Goal: Obtain resource: Obtain resource

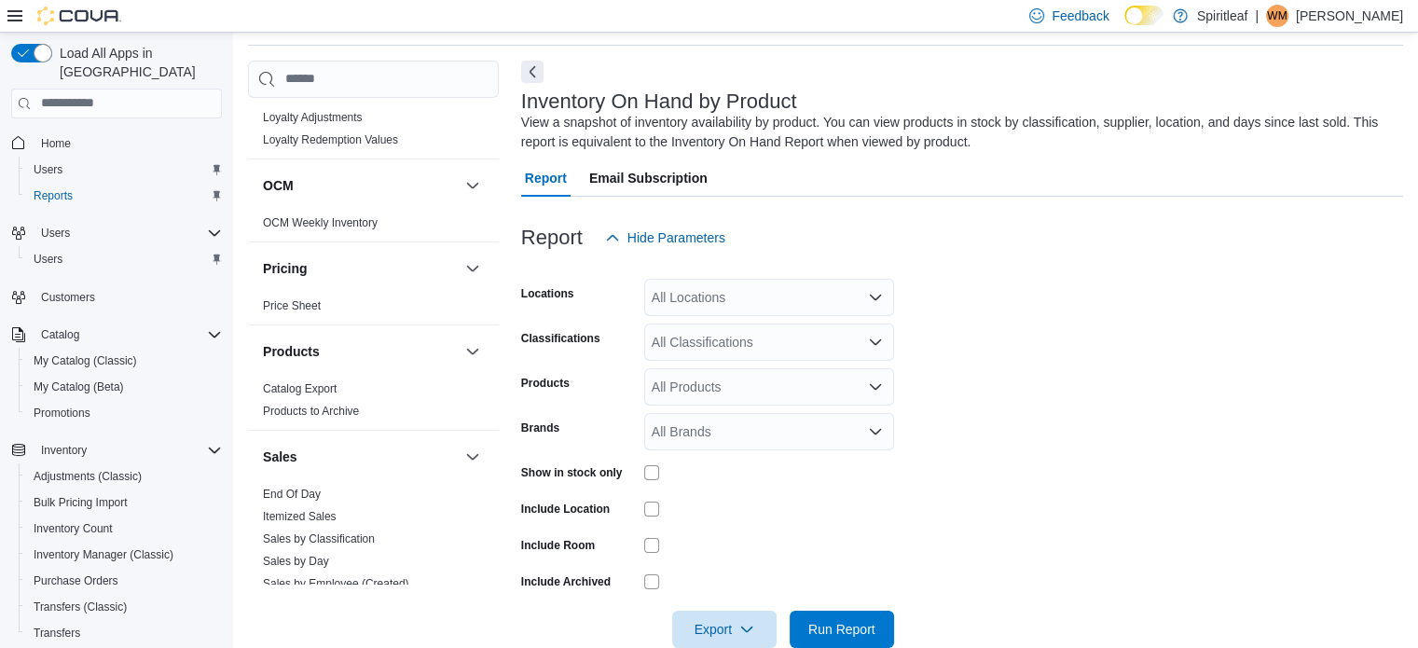
scroll to position [1119, 0]
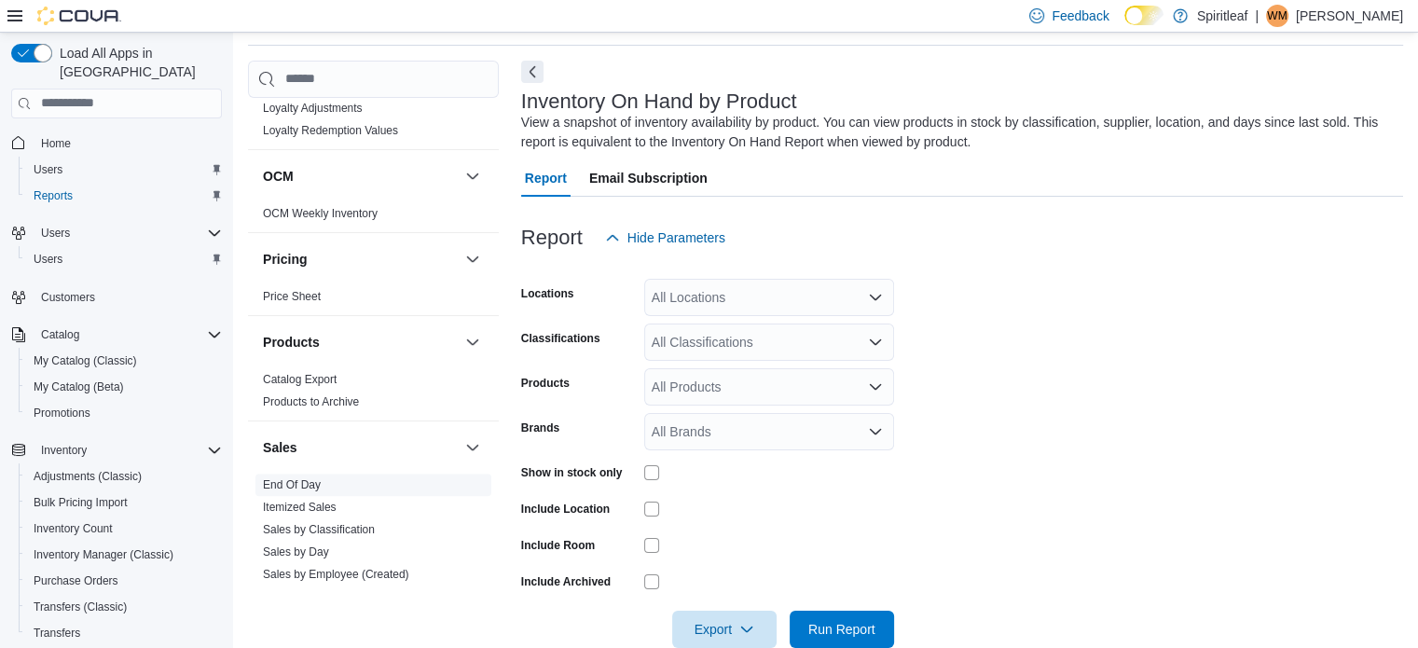
click at [299, 478] on link "End Of Day" at bounding box center [292, 484] width 58 height 13
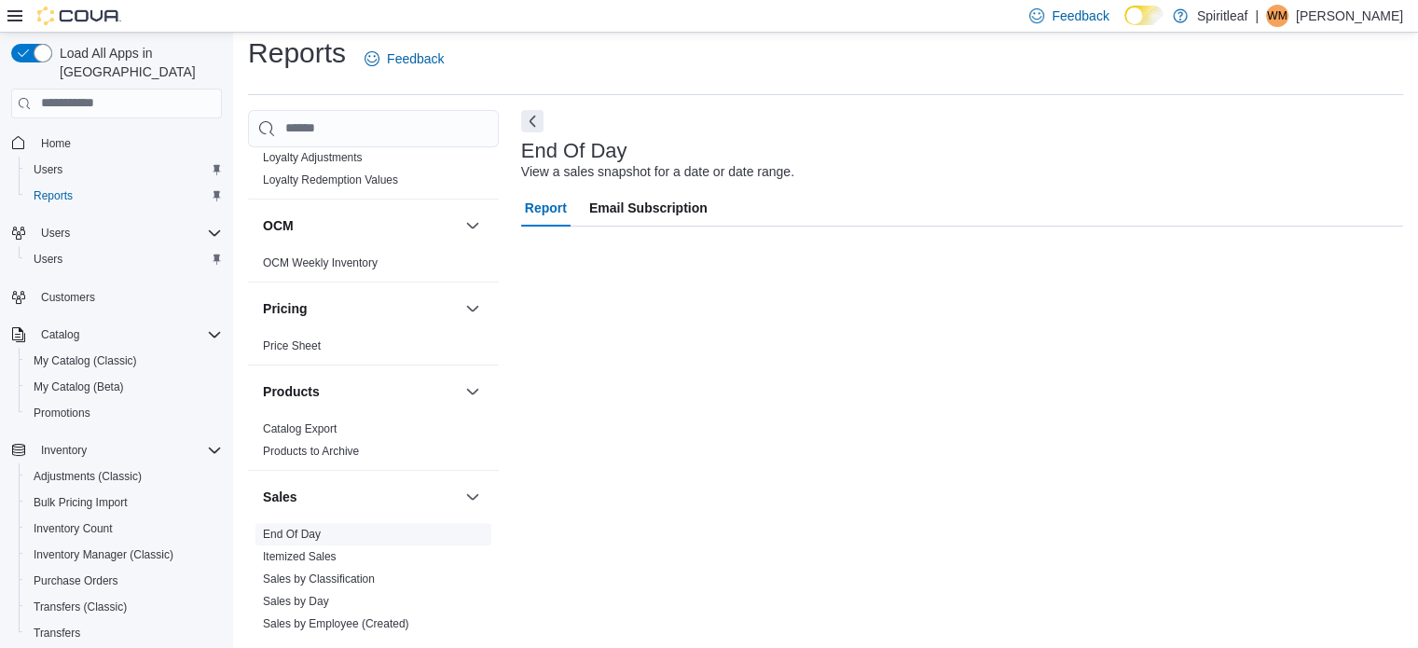
scroll to position [12, 0]
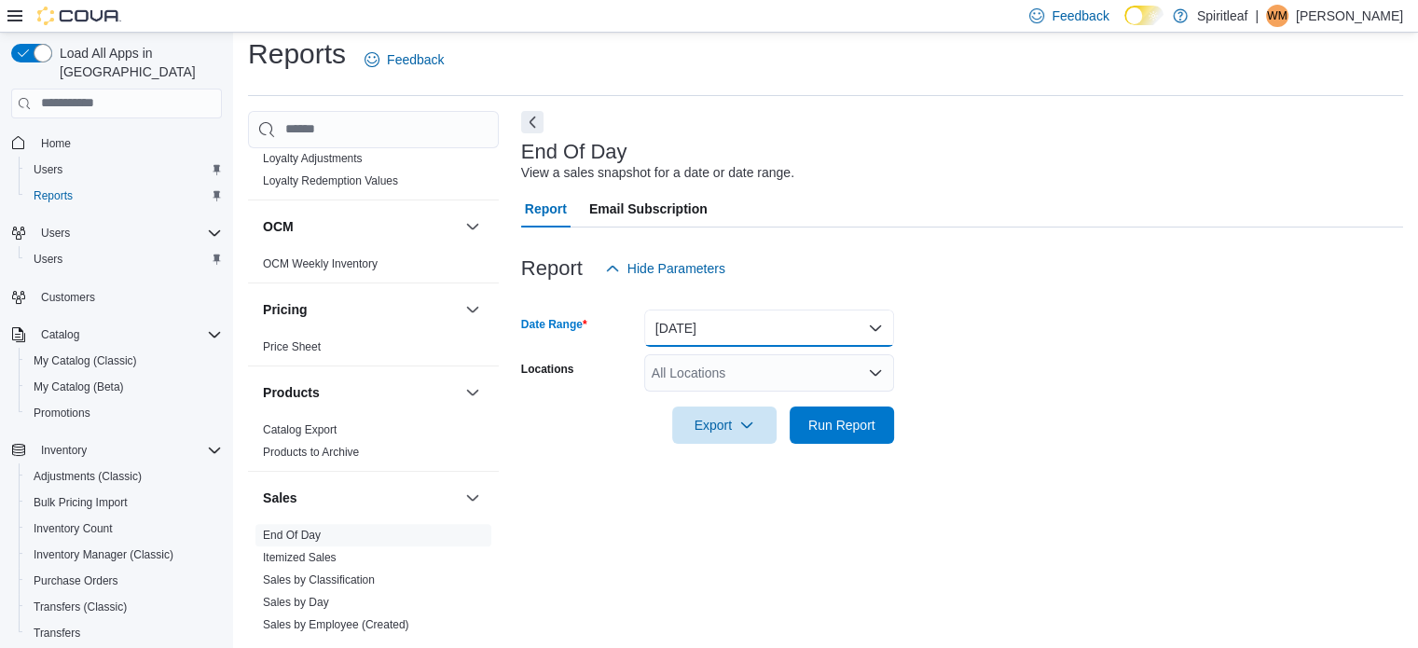
click at [872, 317] on button "[DATE]" at bounding box center [769, 328] width 250 height 37
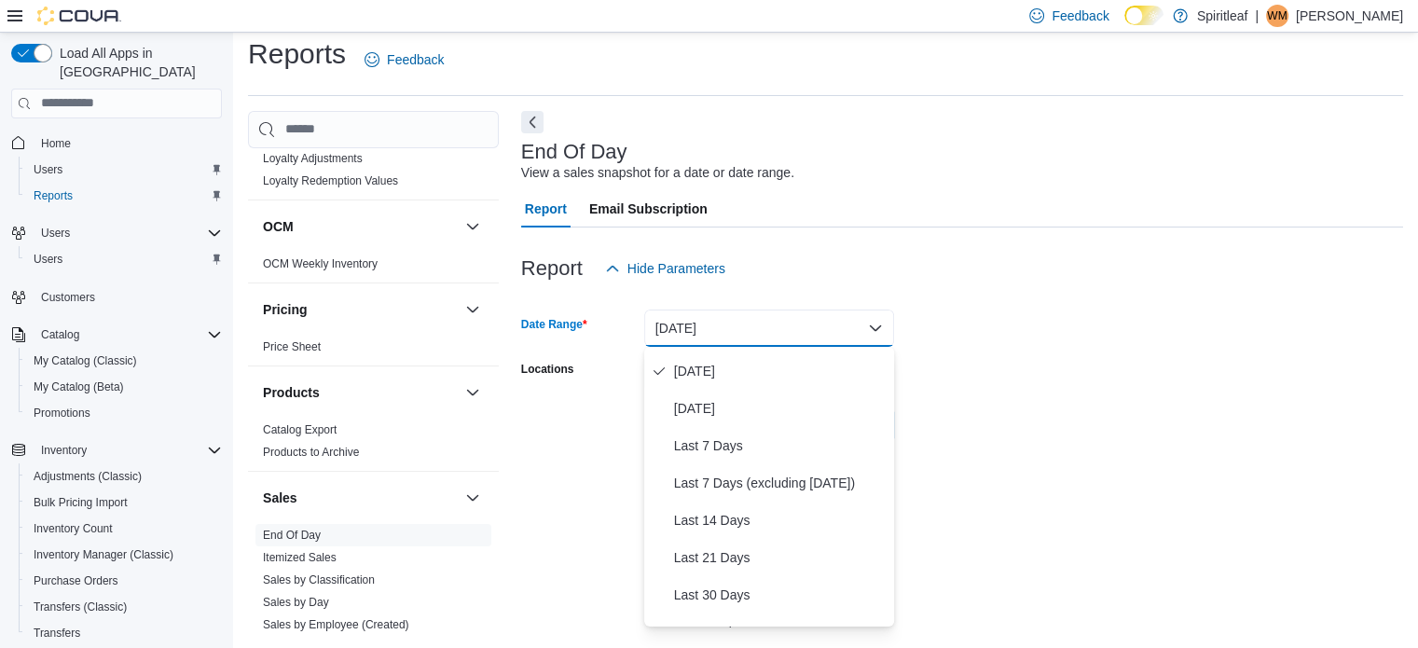
scroll to position [0, 0]
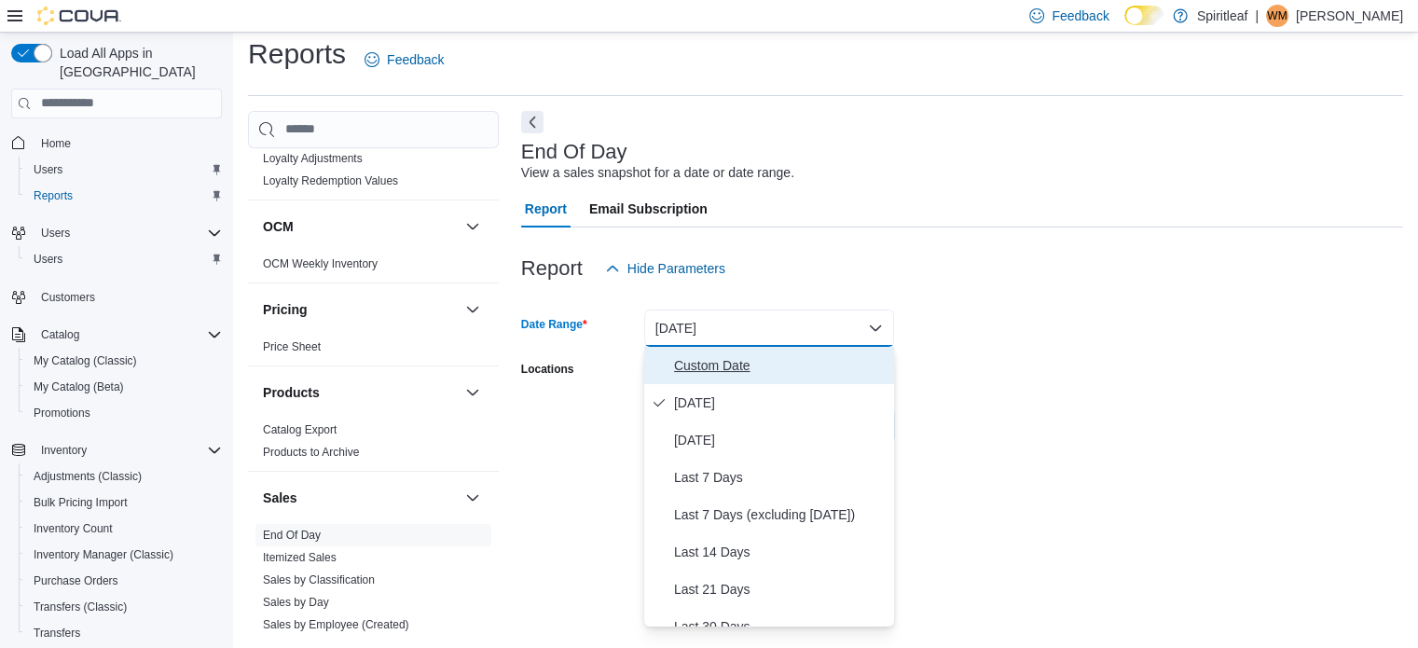
click at [720, 359] on span "Custom Date" at bounding box center [780, 365] width 213 height 22
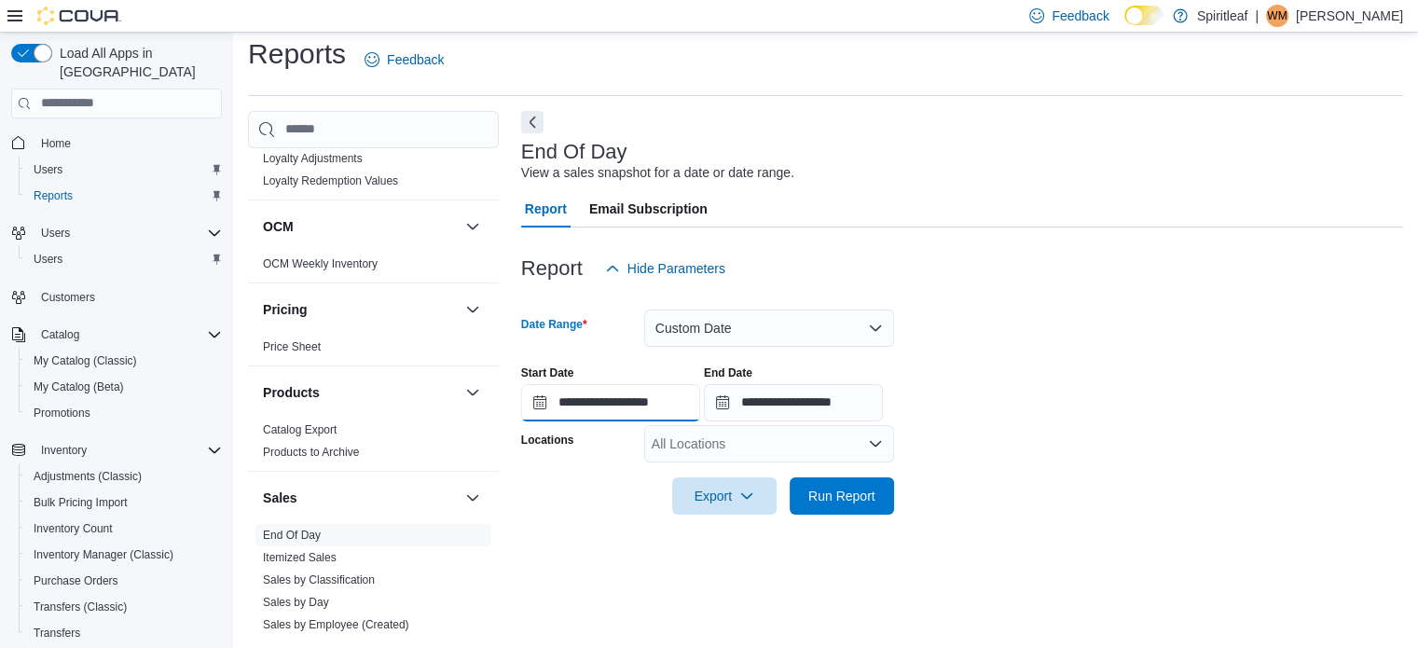
click at [693, 402] on input "**********" at bounding box center [610, 402] width 179 height 37
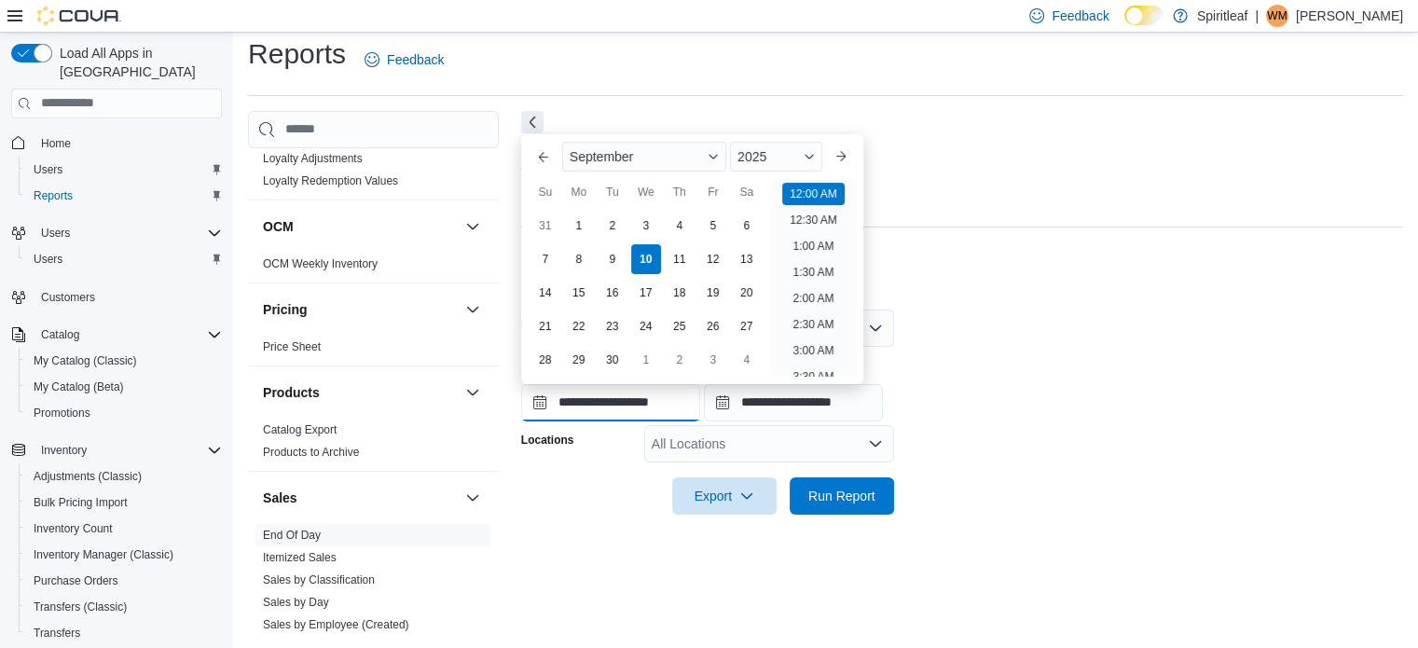
scroll to position [58, 0]
click at [539, 152] on button "Previous Month" at bounding box center [544, 157] width 30 height 30
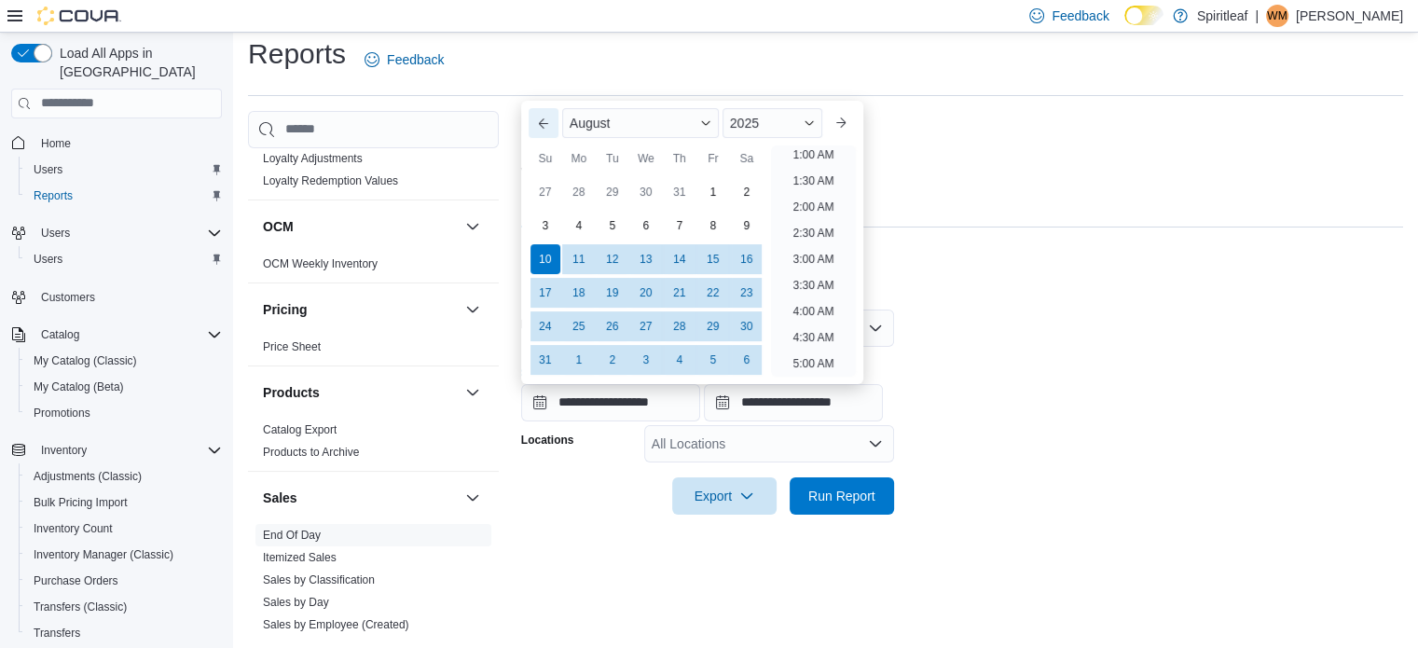
scroll to position [4, 0]
click at [539, 152] on div "Su" at bounding box center [546, 159] width 30 height 30
click at [538, 115] on button "Previous Month" at bounding box center [544, 123] width 30 height 30
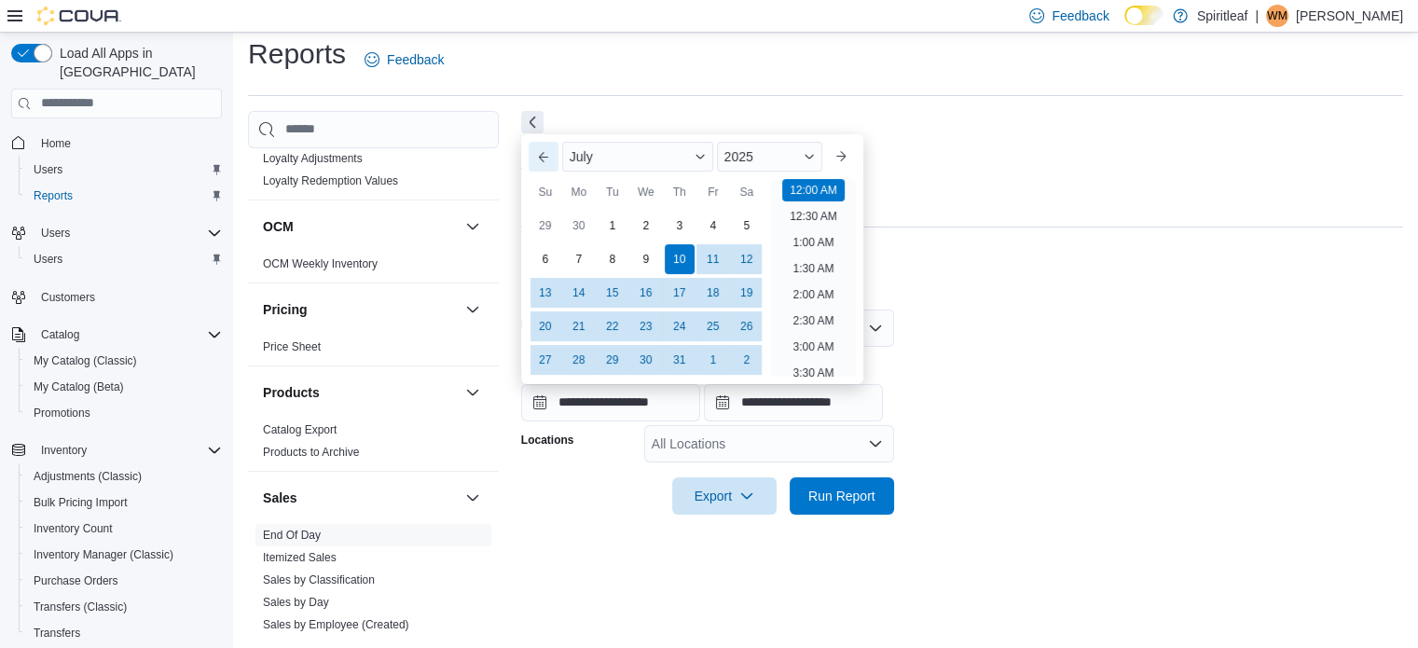
click at [544, 153] on button "Previous Month" at bounding box center [544, 157] width 30 height 30
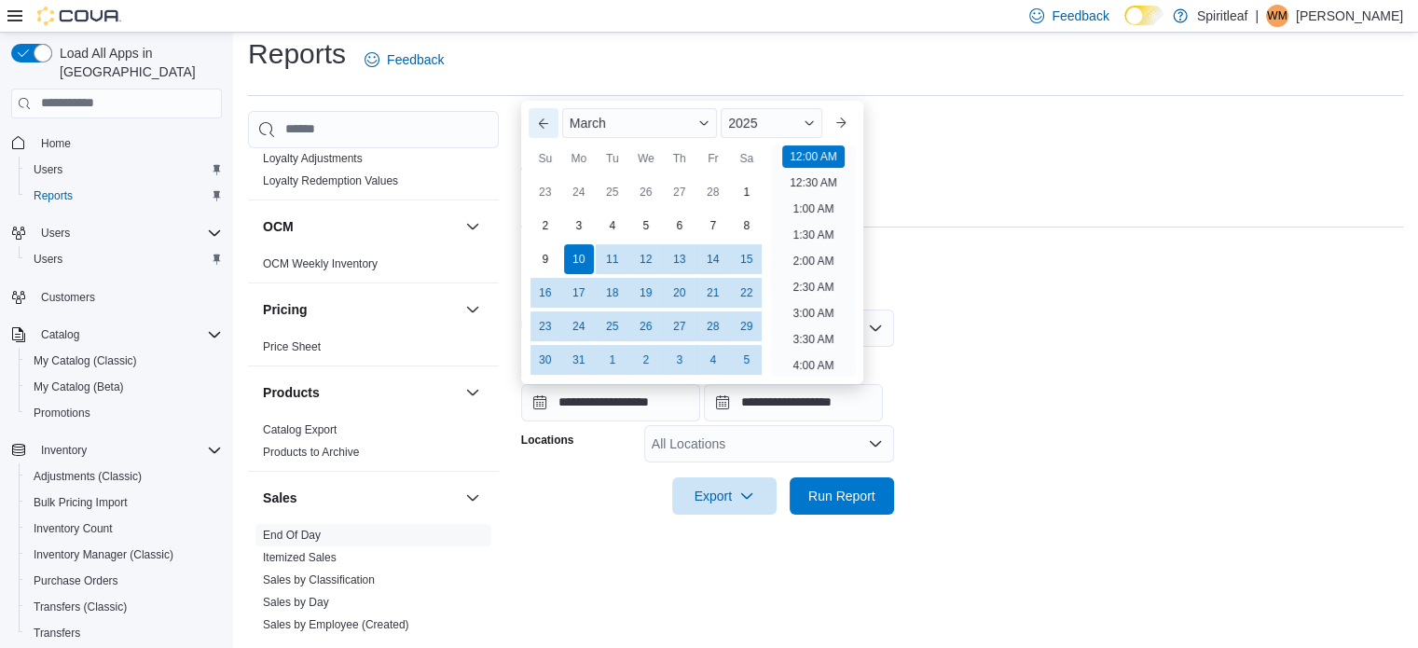
click at [544, 153] on div "Su" at bounding box center [546, 159] width 30 height 30
click at [536, 117] on button "Previous Month" at bounding box center [544, 123] width 30 height 30
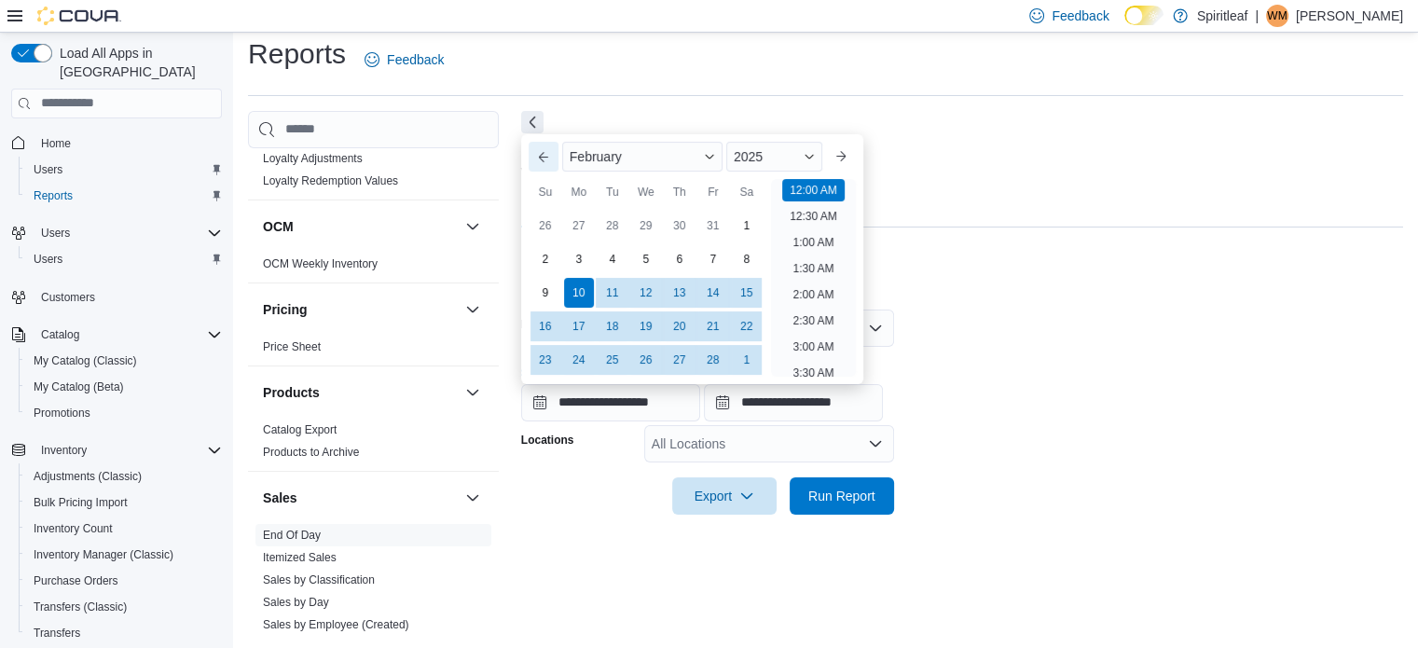
click at [544, 150] on button "Previous Month" at bounding box center [544, 157] width 30 height 30
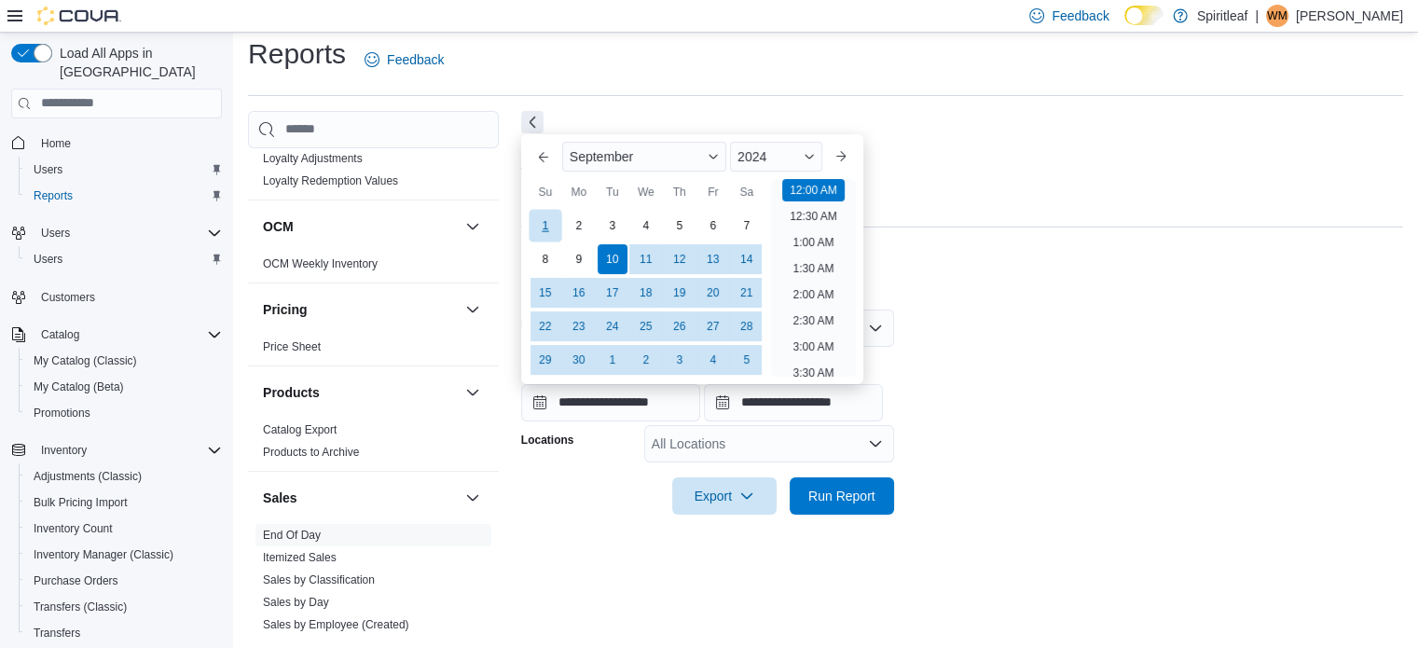
click at [545, 219] on div "1" at bounding box center [545, 225] width 33 height 33
type input "**********"
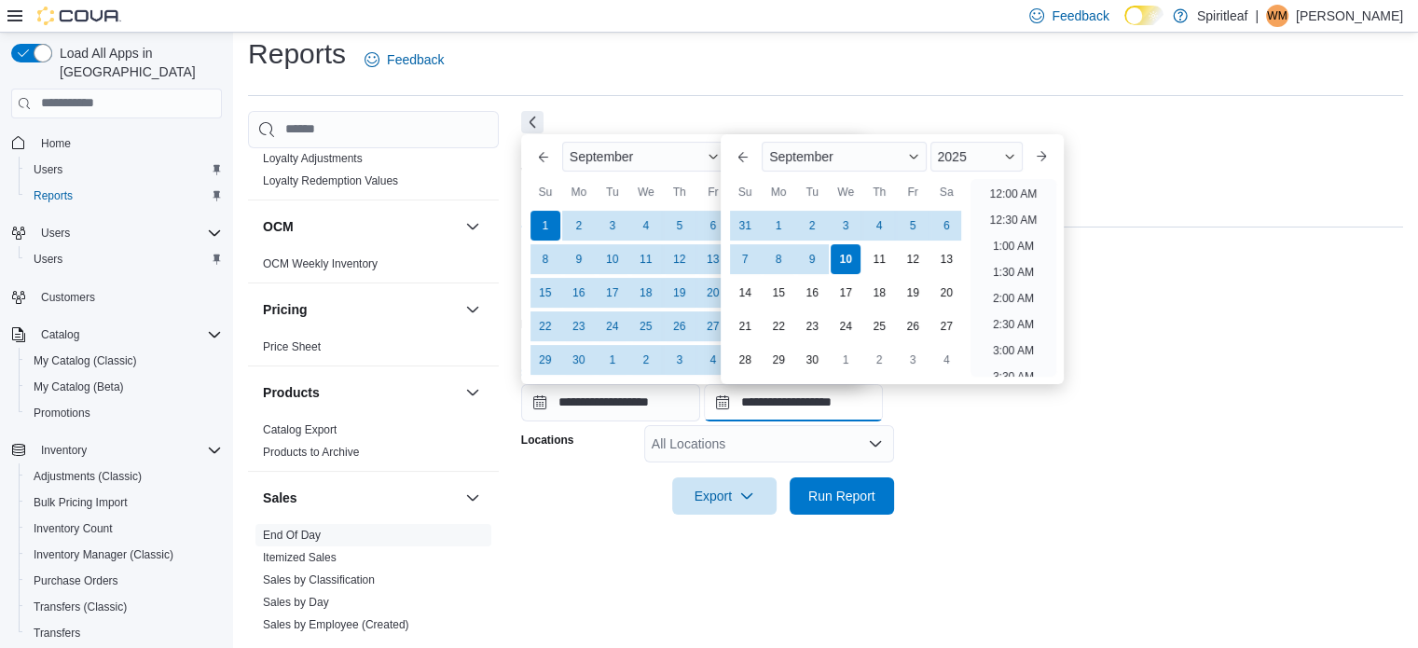
scroll to position [1059, 0]
click at [756, 398] on input "**********" at bounding box center [793, 402] width 179 height 37
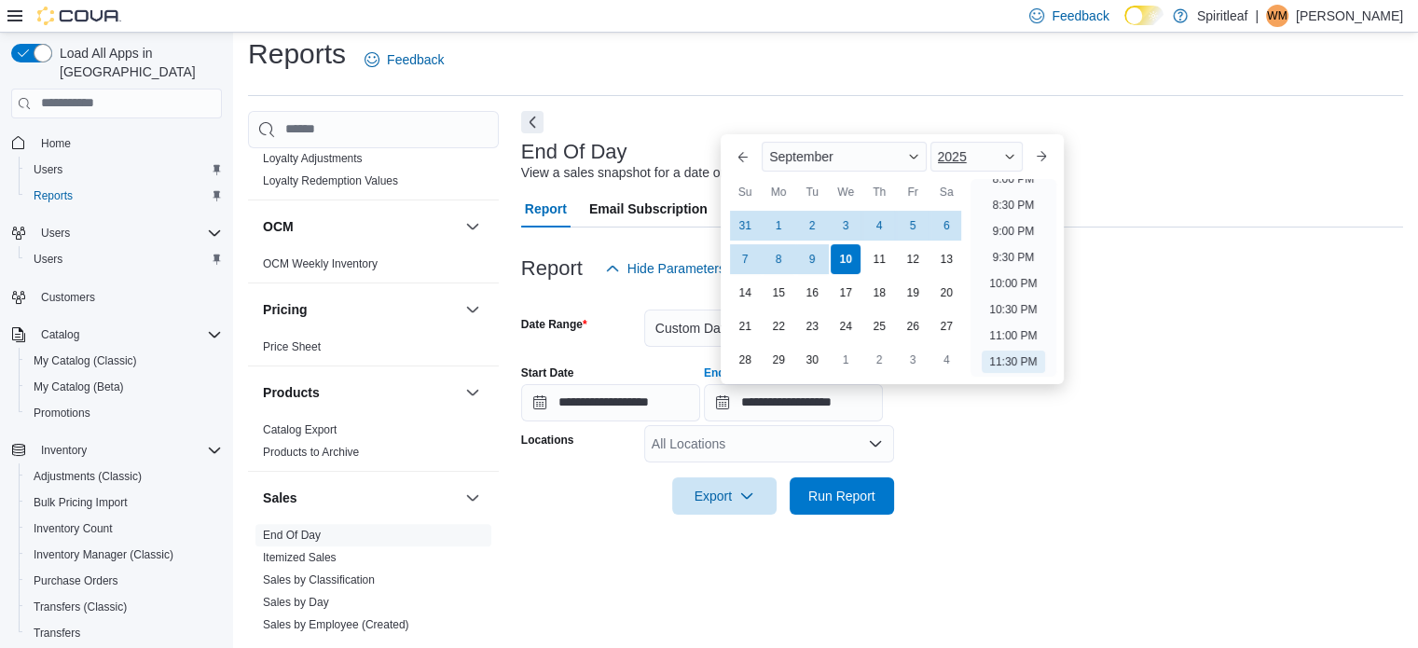
click at [1015, 151] on span "Button. Open the year selector. 2025 is currently selected." at bounding box center [1009, 156] width 11 height 11
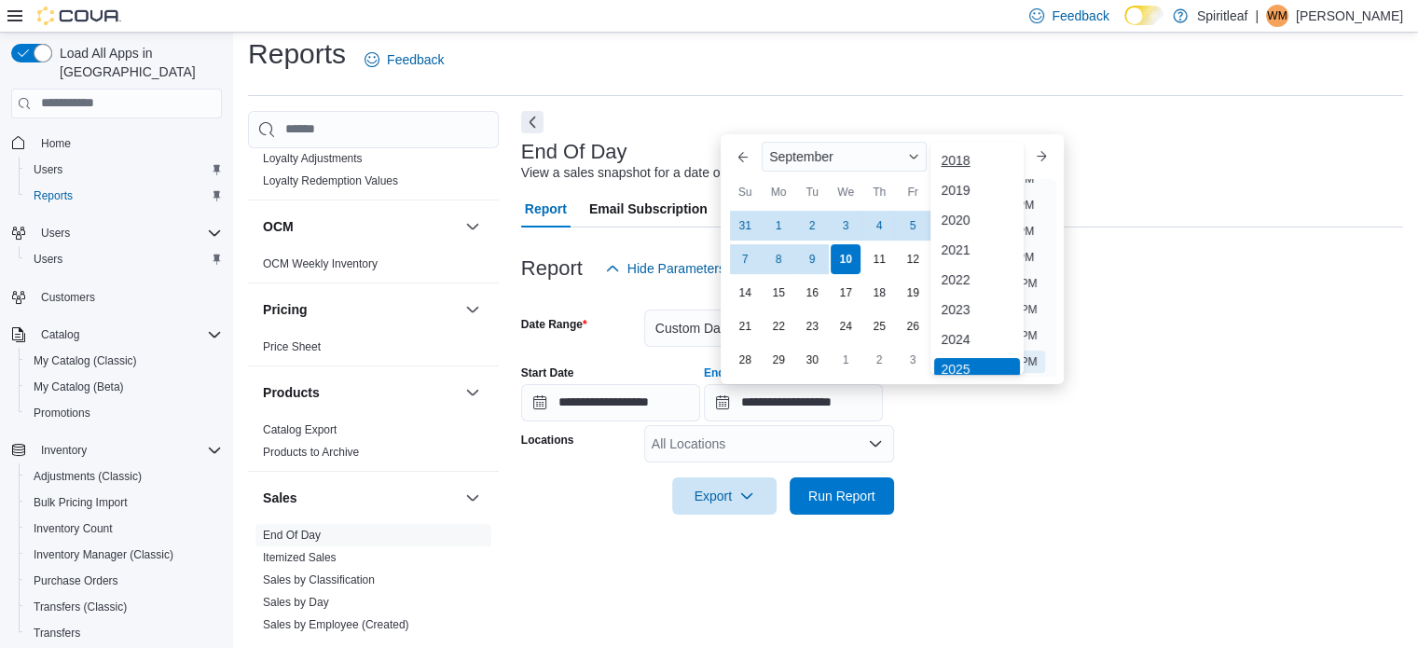
scroll to position [6, 0]
click at [962, 325] on div "2024" at bounding box center [977, 334] width 86 height 22
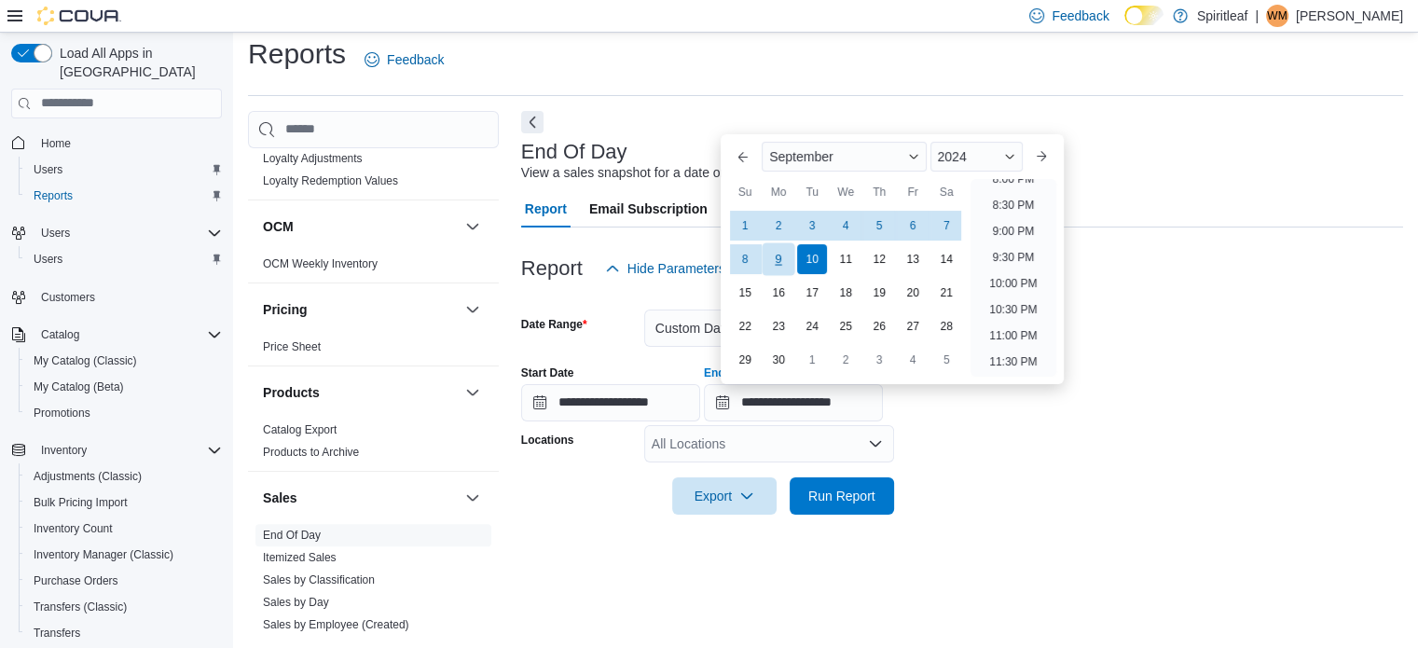
click at [779, 253] on div "9" at bounding box center [779, 258] width 33 height 33
type input "**********"
click at [775, 441] on div "All Locations" at bounding box center [769, 443] width 250 height 37
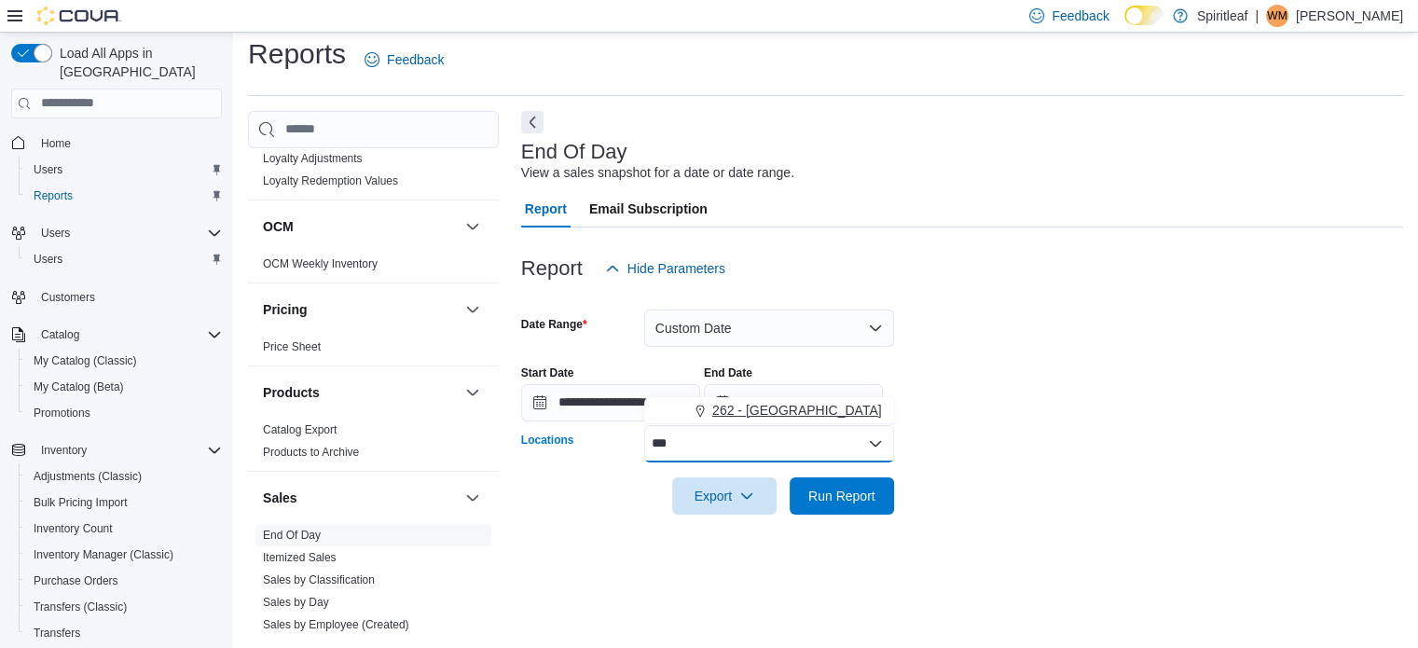
type input "***"
click at [809, 402] on span "262 - [GEOGRAPHIC_DATA]" at bounding box center [797, 410] width 170 height 19
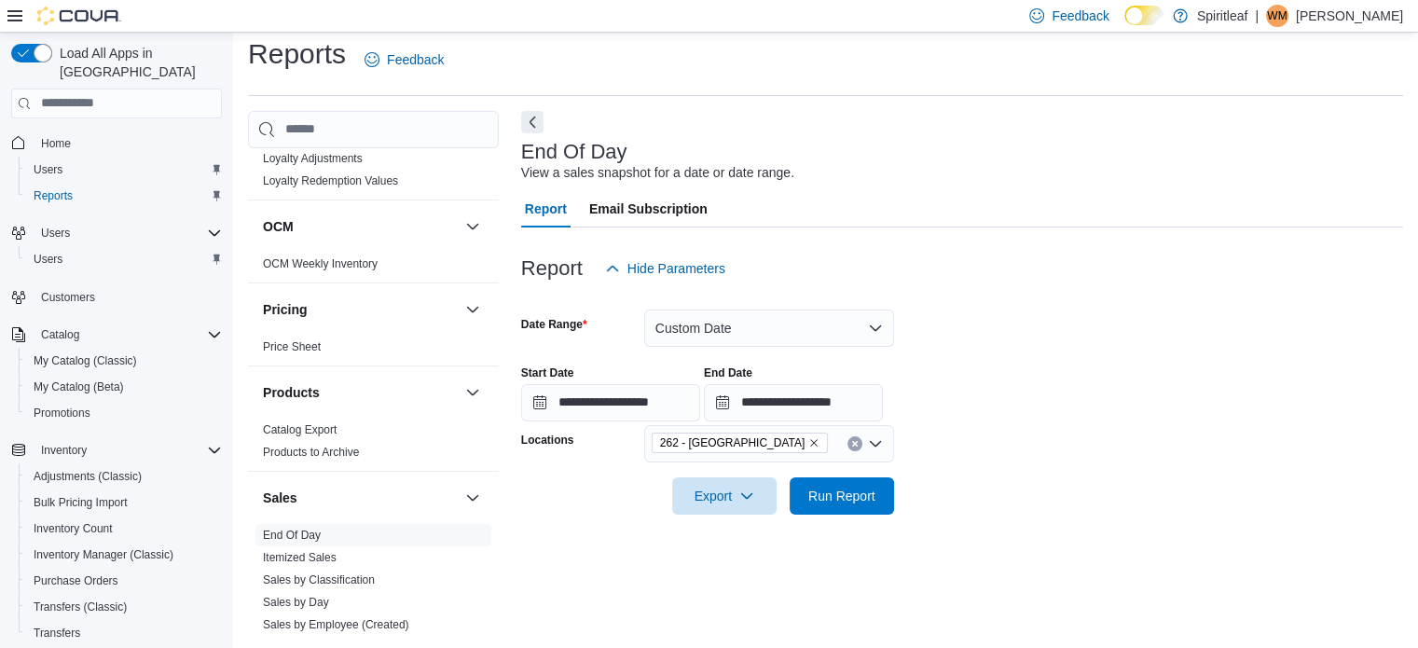
click at [970, 409] on div "**********" at bounding box center [962, 386] width 882 height 71
click at [728, 488] on span "Export" at bounding box center [724, 494] width 82 height 37
click at [732, 563] on span "Export to Pdf" at bounding box center [727, 570] width 84 height 15
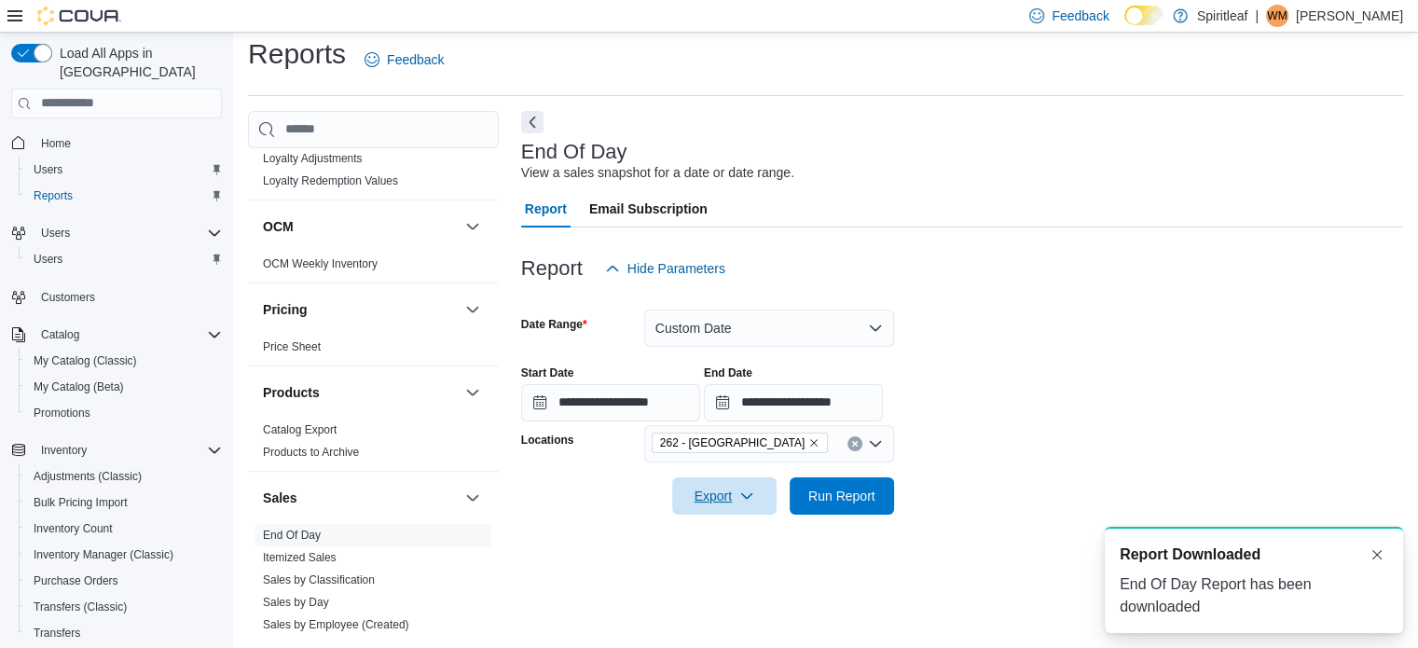
scroll to position [0, 0]
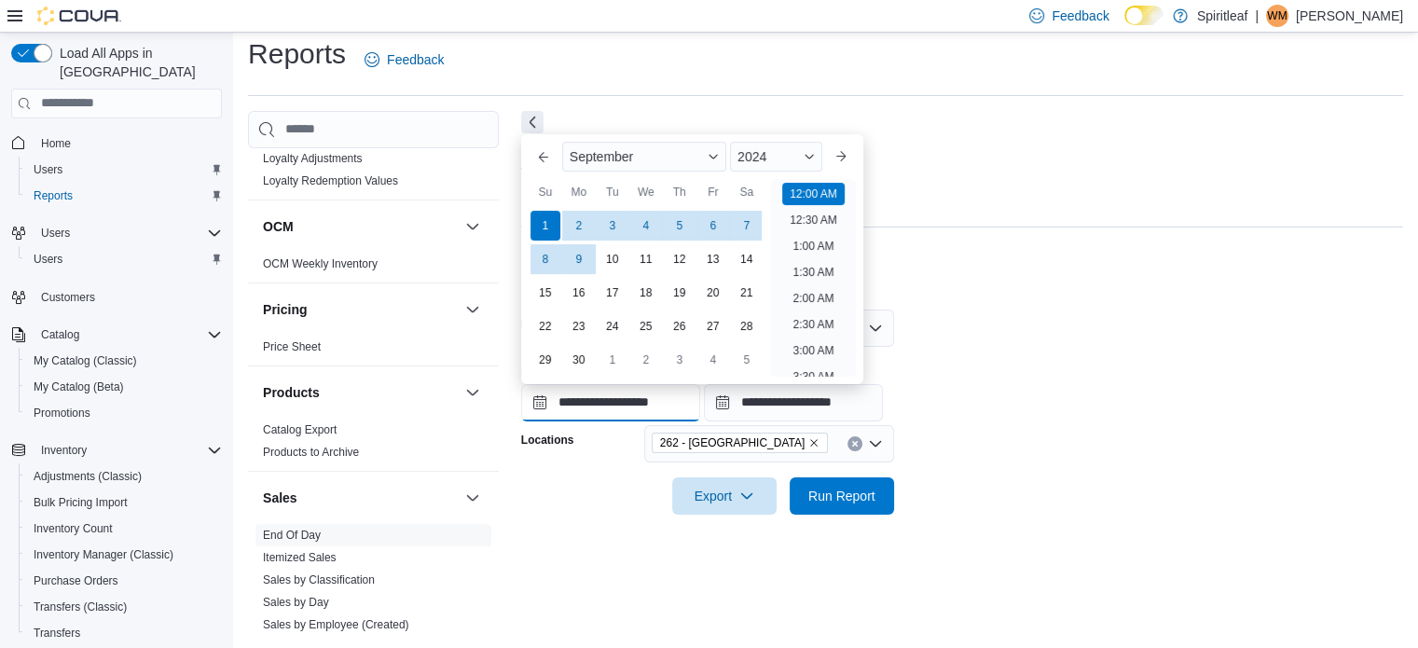
click at [700, 391] on input "**********" at bounding box center [610, 402] width 179 height 37
click at [815, 153] on span "Button. Open the year selector. 2024 is currently selected." at bounding box center [809, 156] width 11 height 11
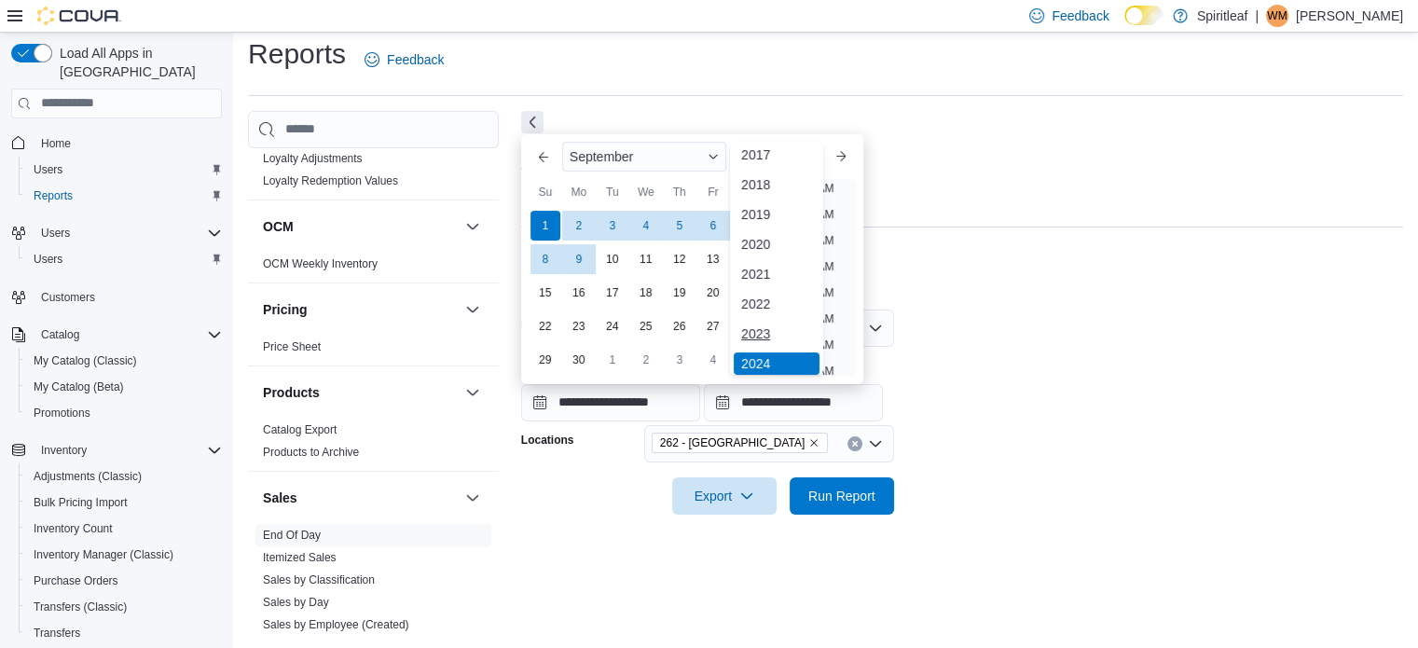
scroll to position [99, 0]
click at [758, 294] on div "2025" at bounding box center [777, 300] width 86 height 22
type input "**********"
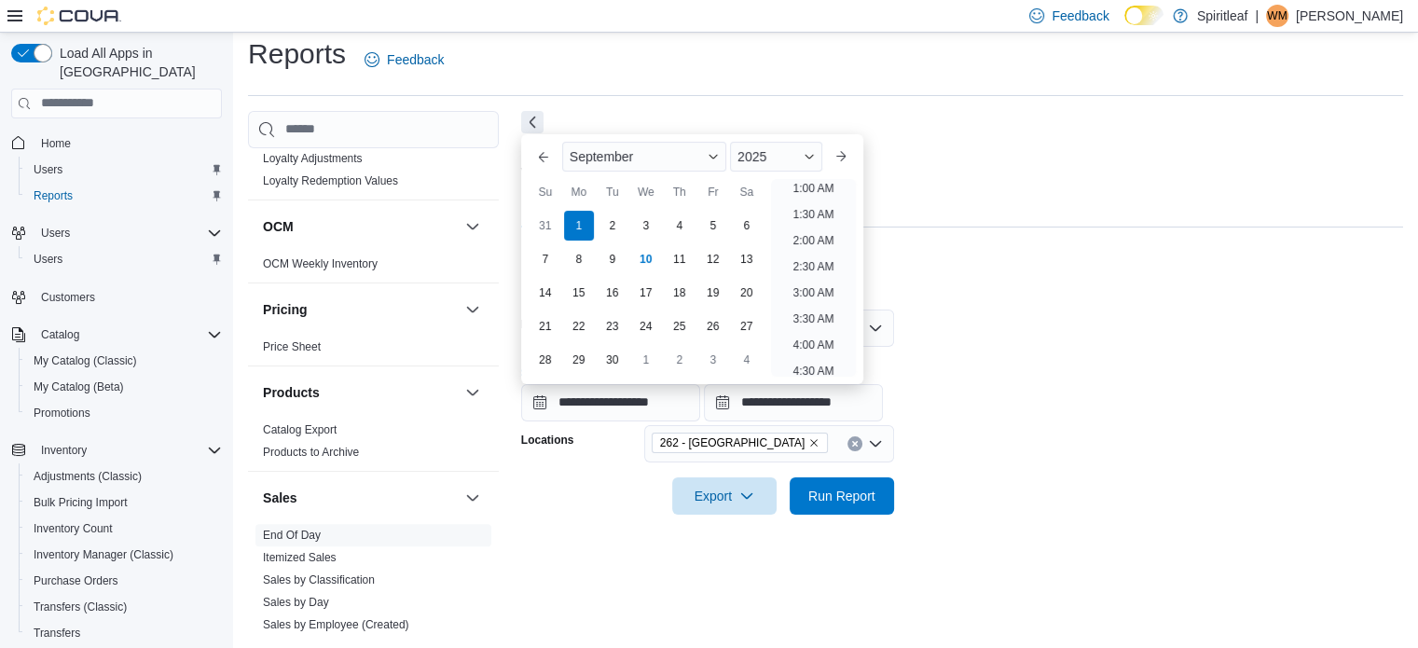
scroll to position [4, 0]
click at [735, 490] on span "Export" at bounding box center [724, 494] width 82 height 37
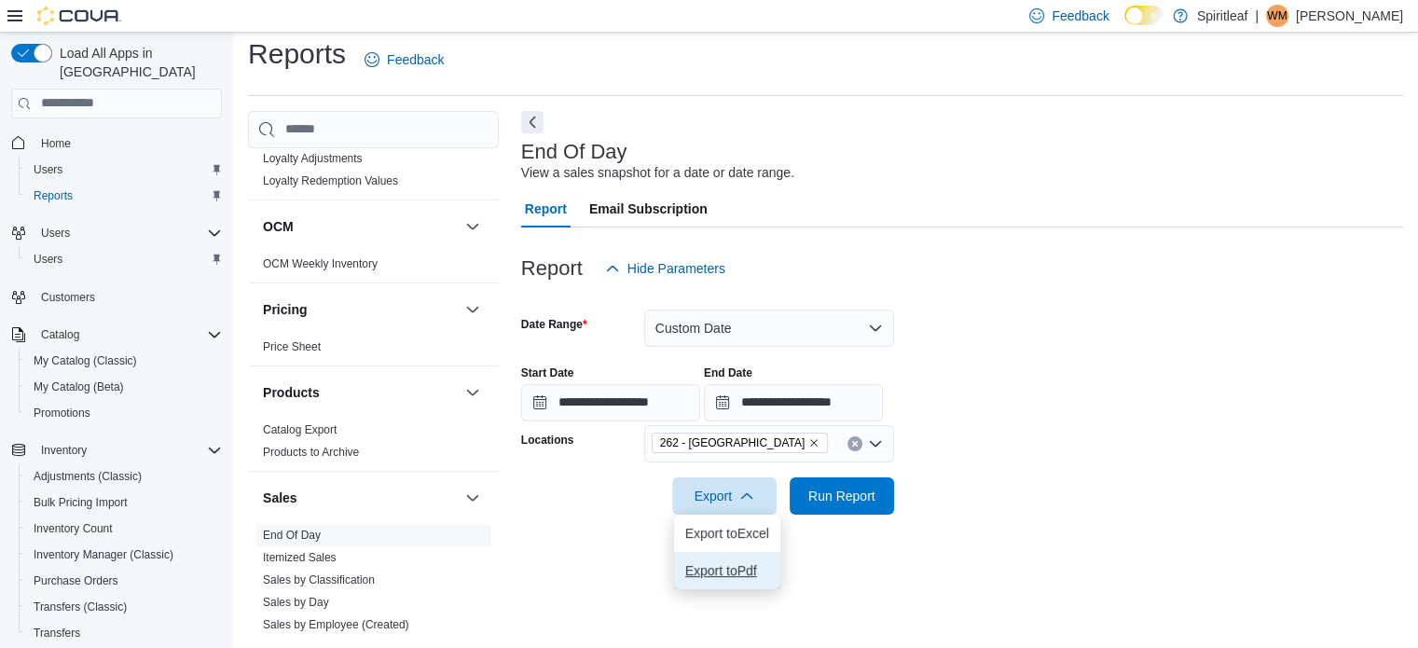
click at [722, 569] on span "Export to Pdf" at bounding box center [727, 570] width 84 height 15
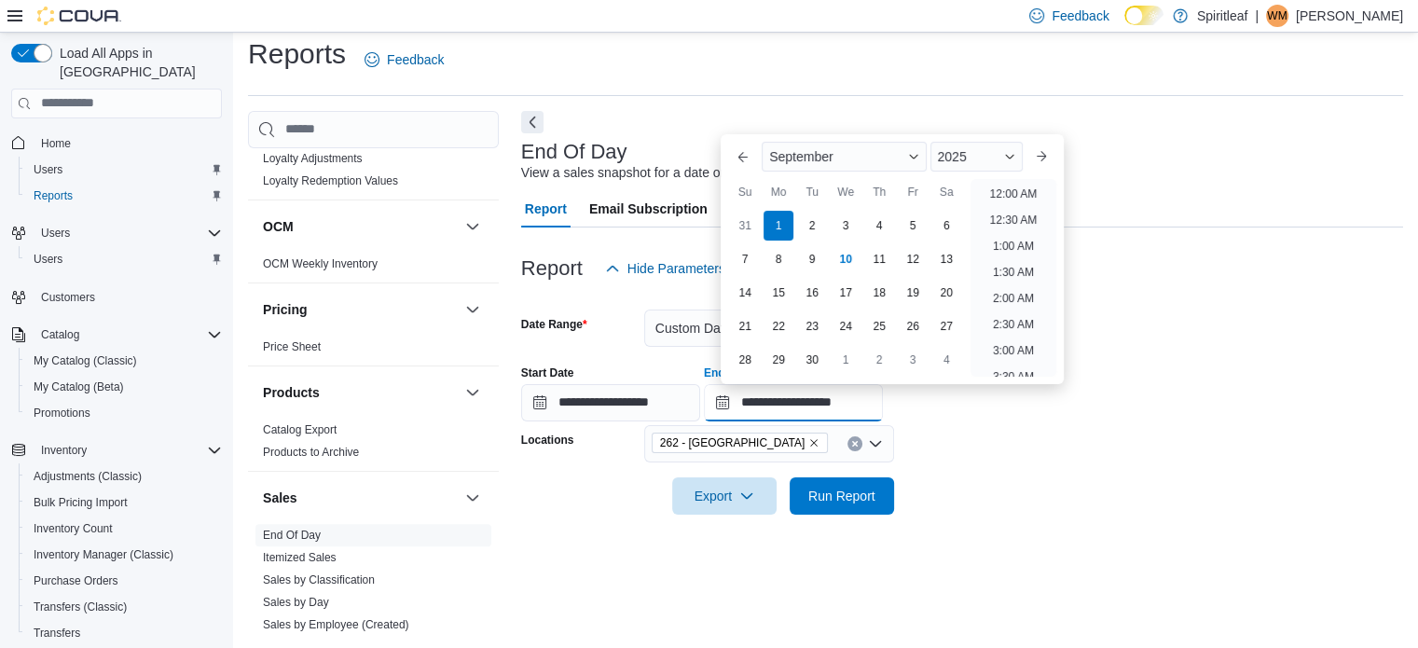
scroll to position [1059, 0]
click at [804, 404] on input "**********" at bounding box center [793, 402] width 179 height 37
click at [809, 251] on div "9" at bounding box center [812, 258] width 33 height 33
type input "**********"
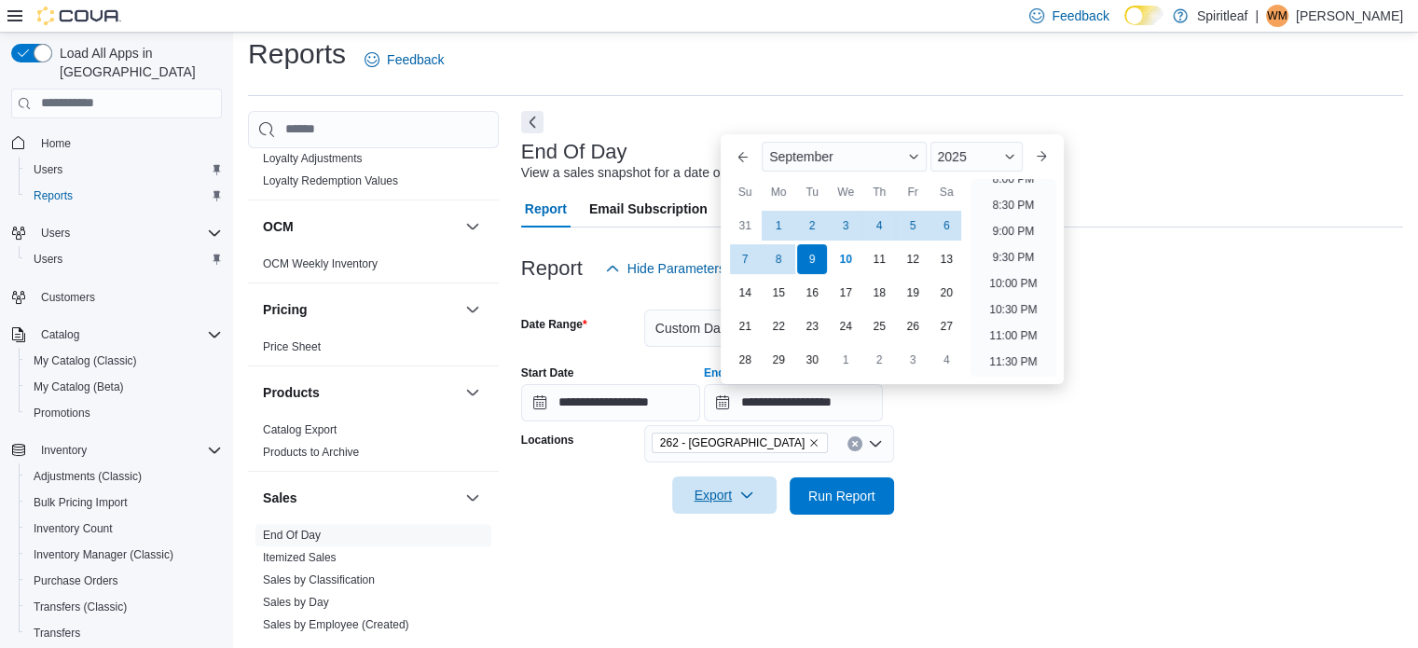
click at [741, 489] on icon "button" at bounding box center [746, 495] width 15 height 15
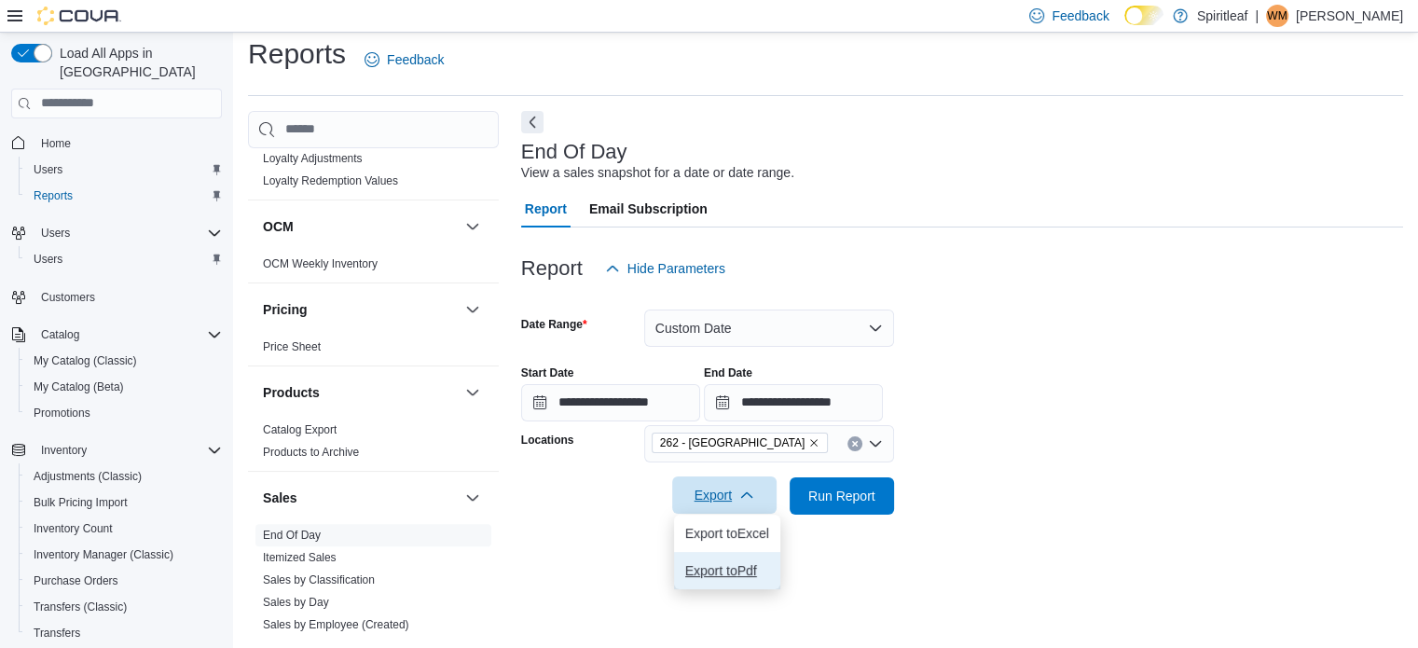
click at [717, 567] on span "Export to Pdf" at bounding box center [727, 570] width 84 height 15
click at [1093, 366] on div "**********" at bounding box center [962, 386] width 882 height 71
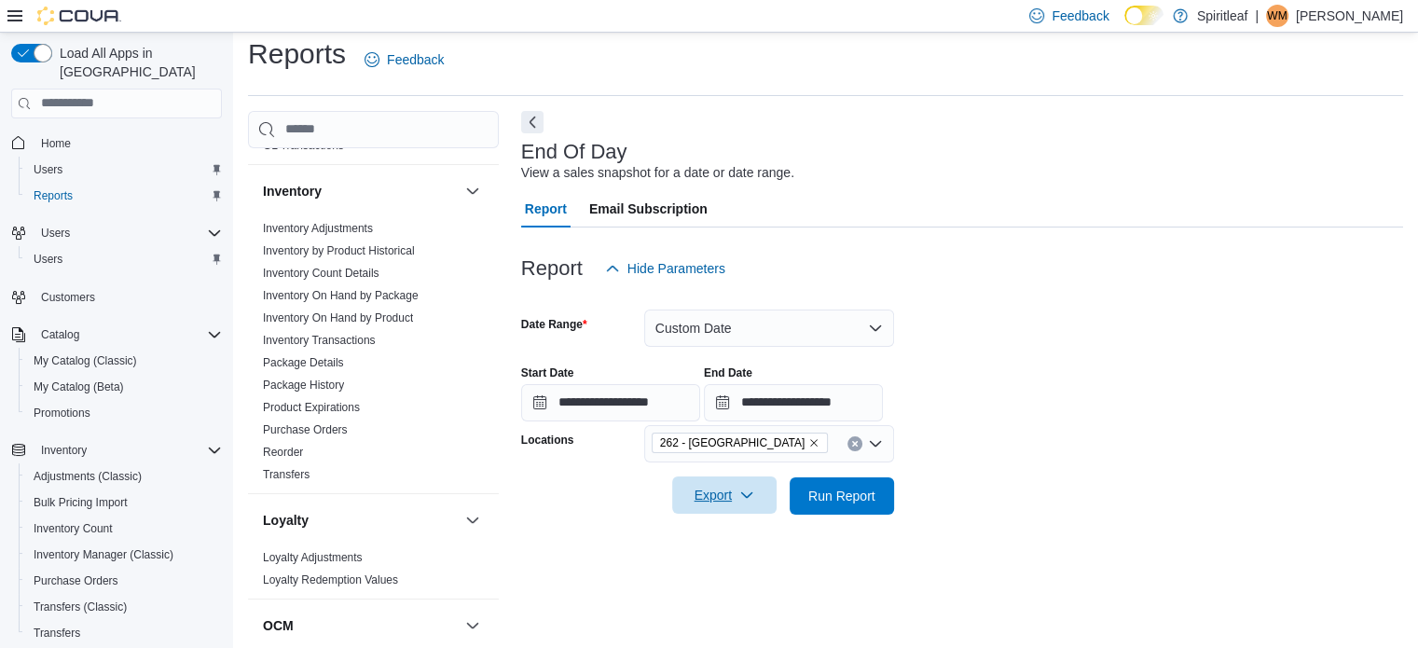
scroll to position [746, 0]
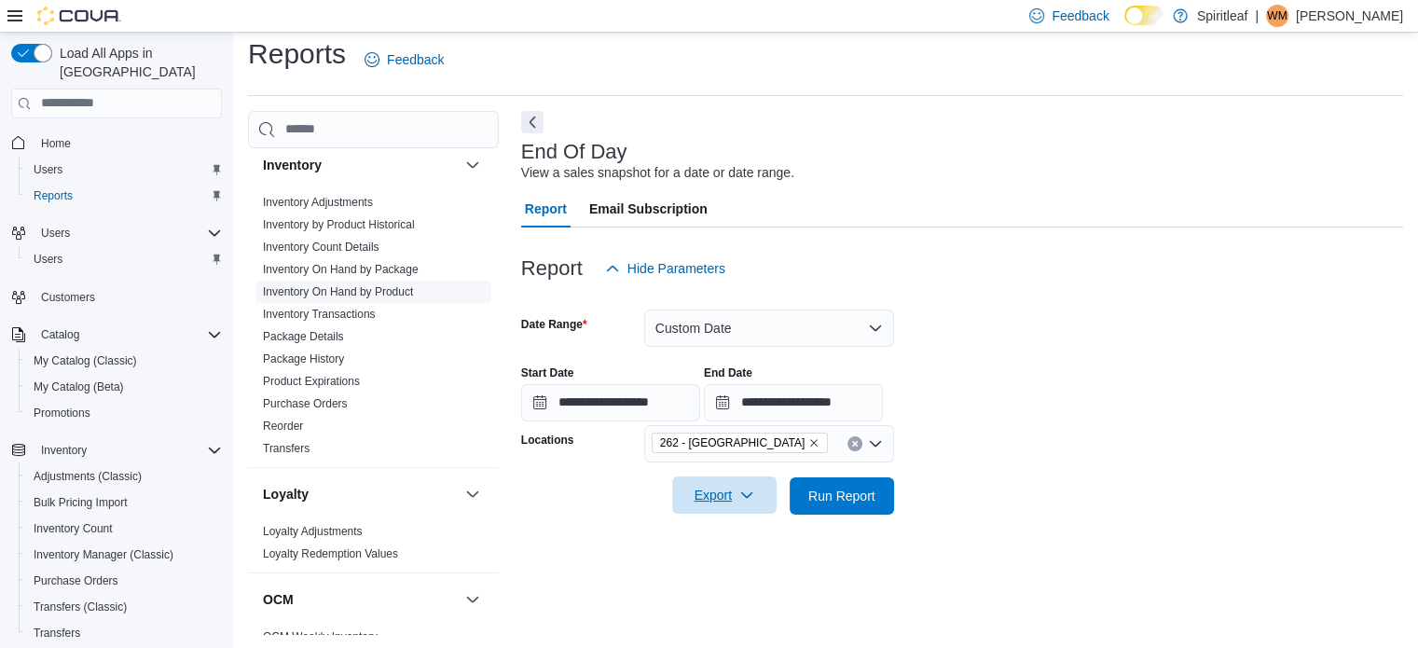
click at [388, 285] on link "Inventory On Hand by Product" at bounding box center [338, 291] width 150 height 13
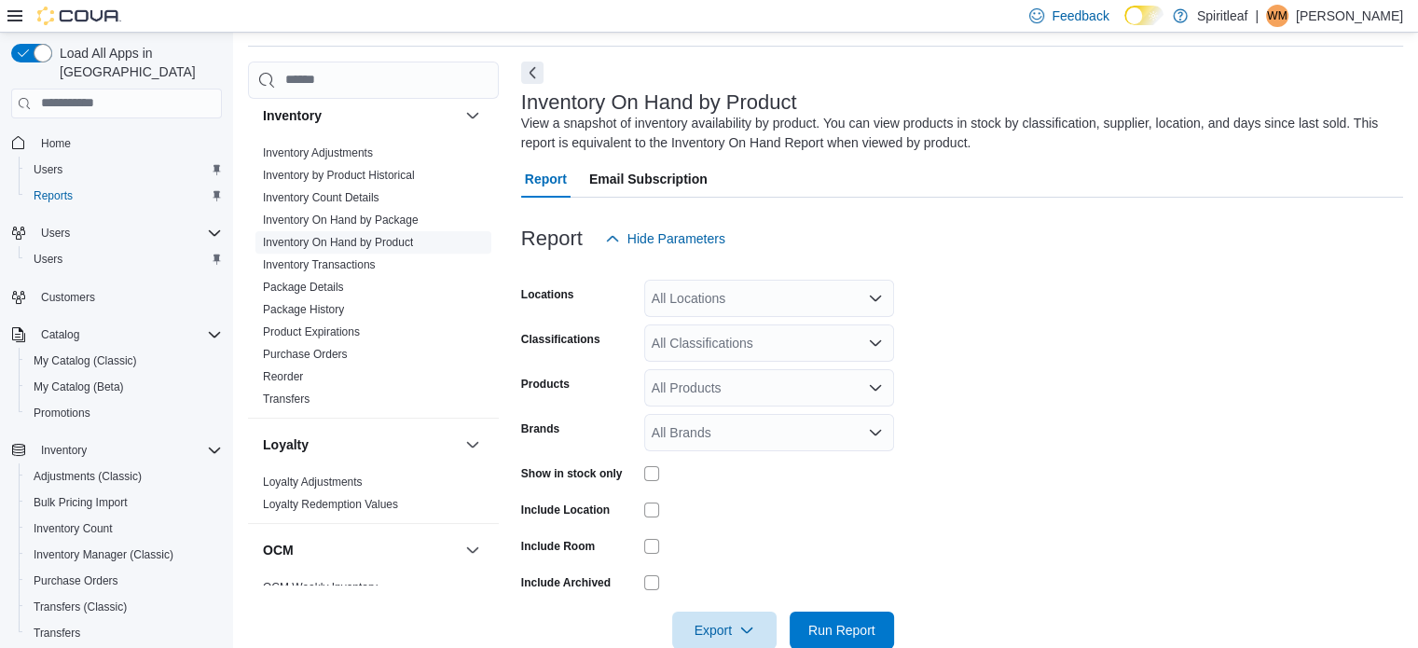
scroll to position [62, 0]
click at [771, 296] on div "All Locations" at bounding box center [769, 297] width 250 height 37
type input "***"
click at [751, 324] on span "262 - [GEOGRAPHIC_DATA]" at bounding box center [797, 329] width 170 height 19
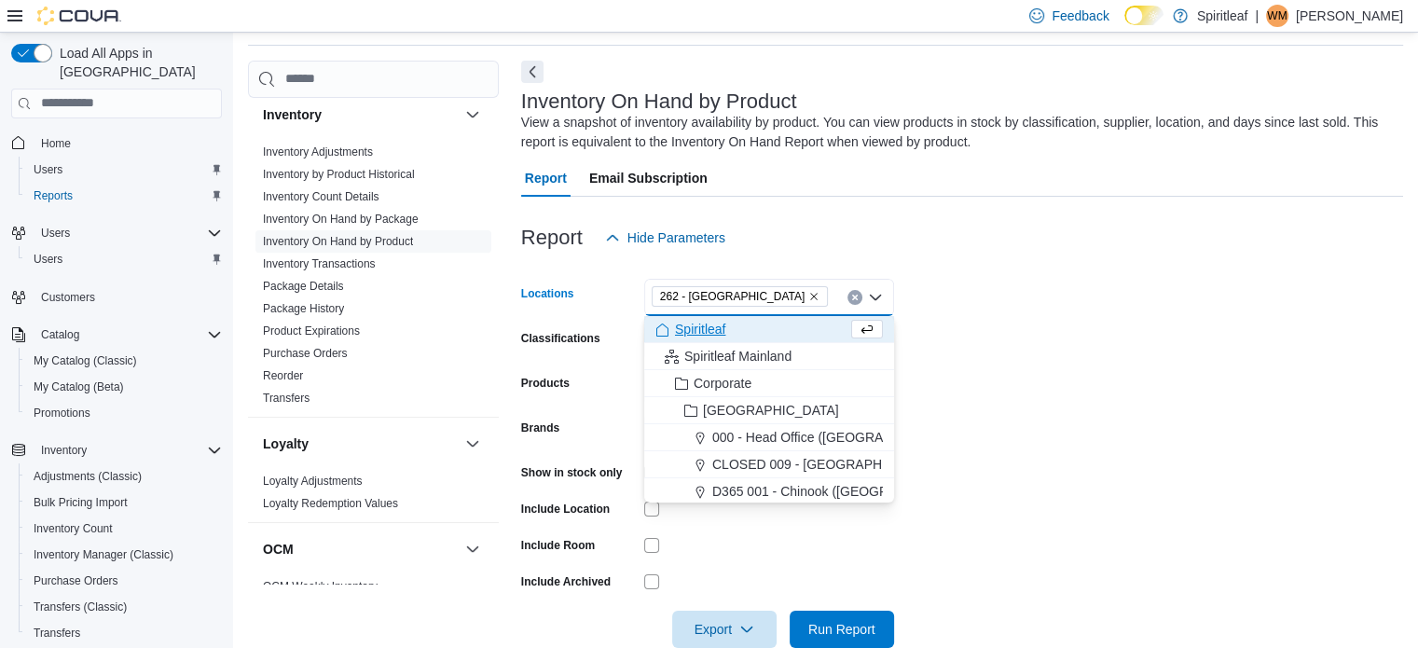
drag, startPoint x: 1029, startPoint y: 299, endPoint x: 1020, endPoint y: 303, distance: 10.0
click at [1029, 301] on form "Locations 262 - [GEOGRAPHIC_DATA] Combo box. Selected. 262 - [GEOGRAPHIC_DATA].…" at bounding box center [962, 452] width 882 height 392
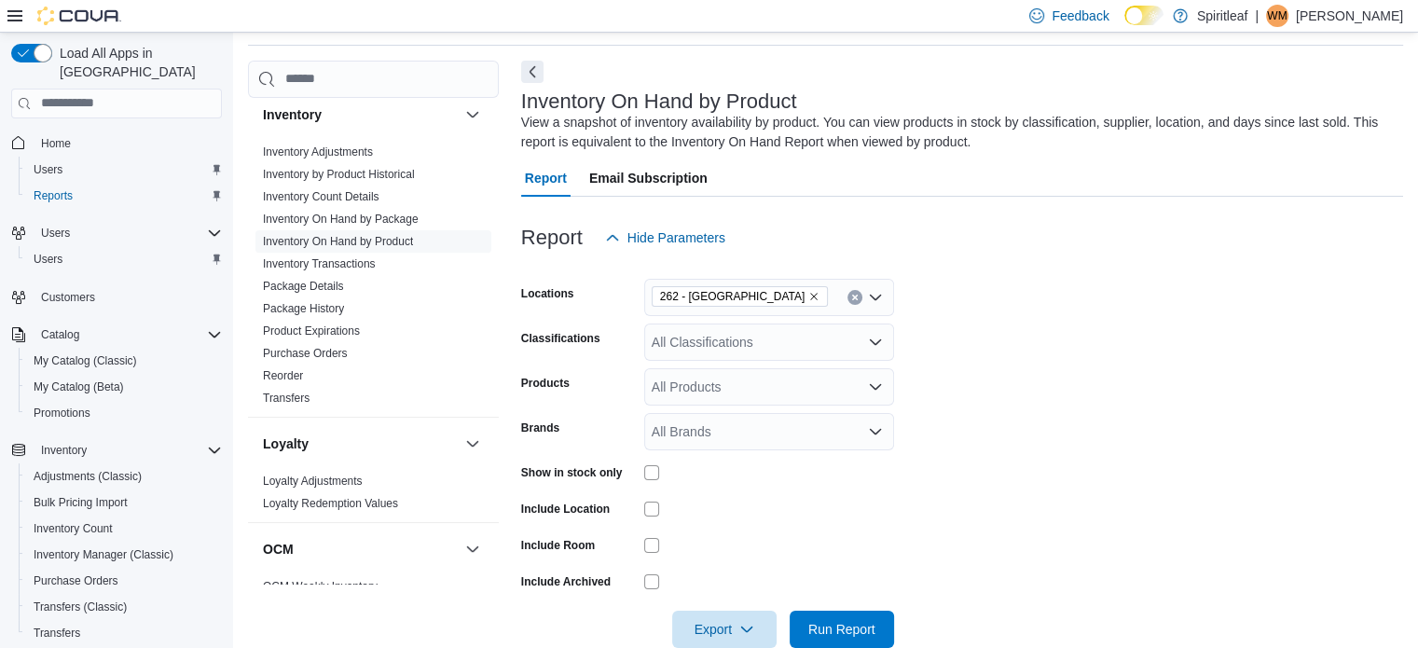
click at [792, 338] on div "All Classifications" at bounding box center [769, 342] width 250 height 37
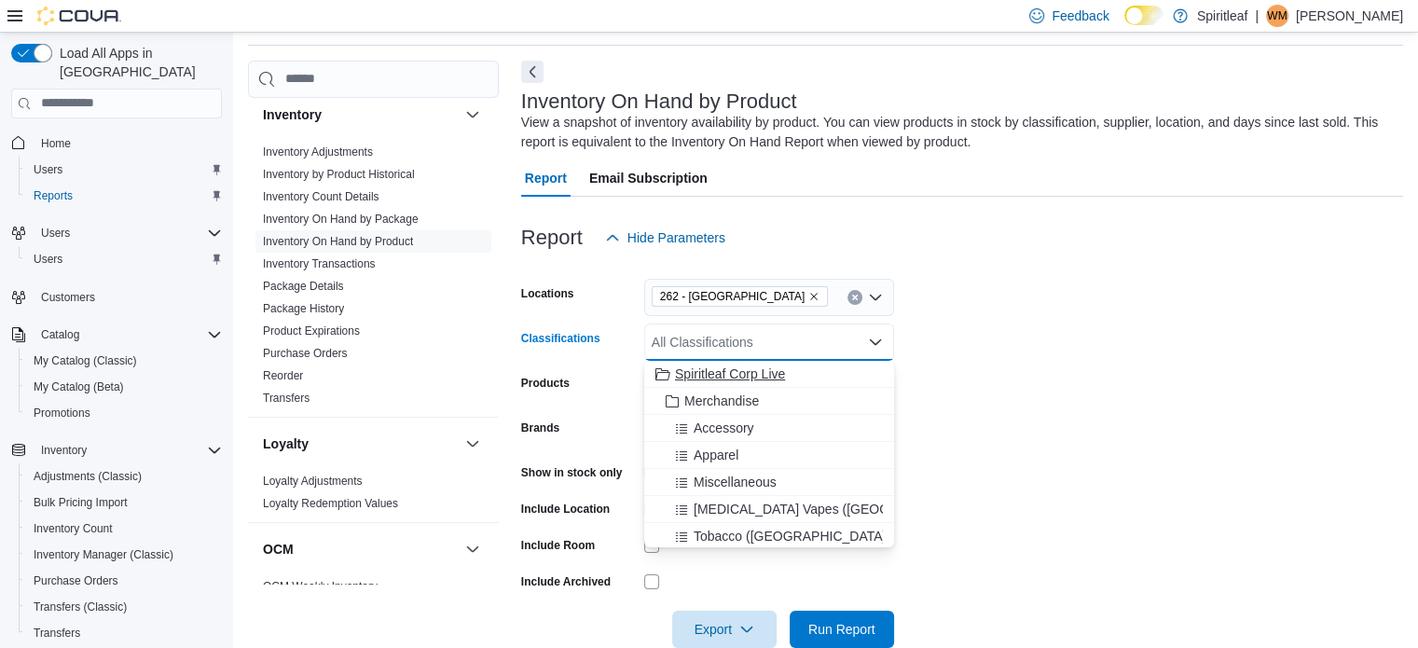
click at [748, 366] on span "Spiritleaf Corp Live" at bounding box center [730, 374] width 110 height 19
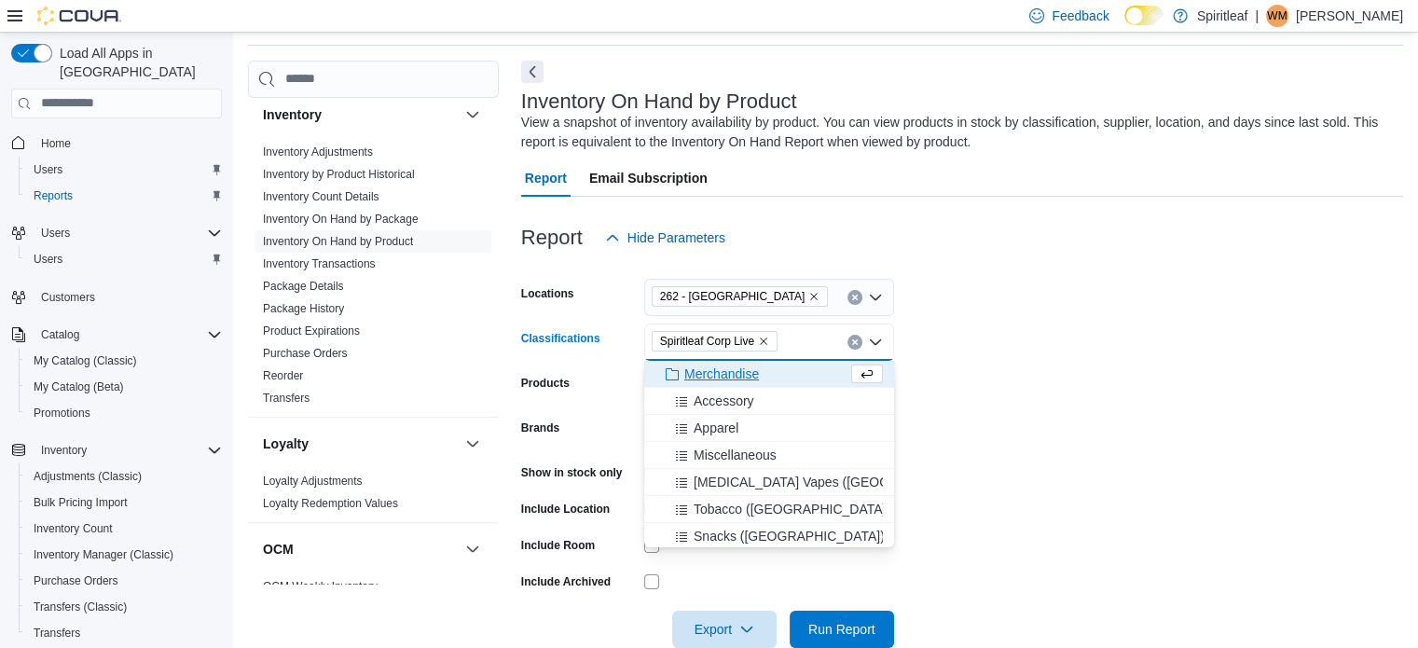
drag, startPoint x: 1014, startPoint y: 385, endPoint x: 1000, endPoint y: 388, distance: 13.4
click at [1014, 386] on form "Locations 262 - [GEOGRAPHIC_DATA] Classifications Spiritleaf Corp Live Combo bo…" at bounding box center [962, 452] width 882 height 392
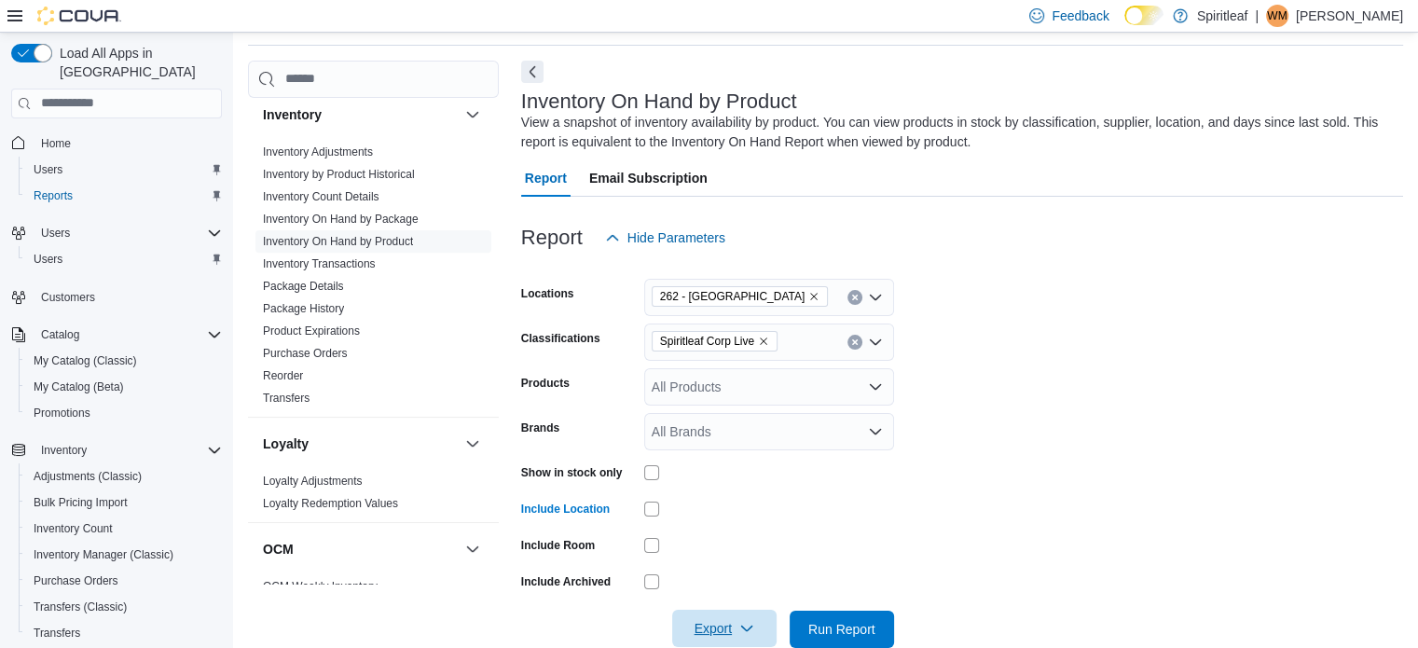
click at [688, 615] on span "Export" at bounding box center [724, 628] width 82 height 37
click at [705, 504] on button "Export to Excel" at bounding box center [727, 514] width 106 height 37
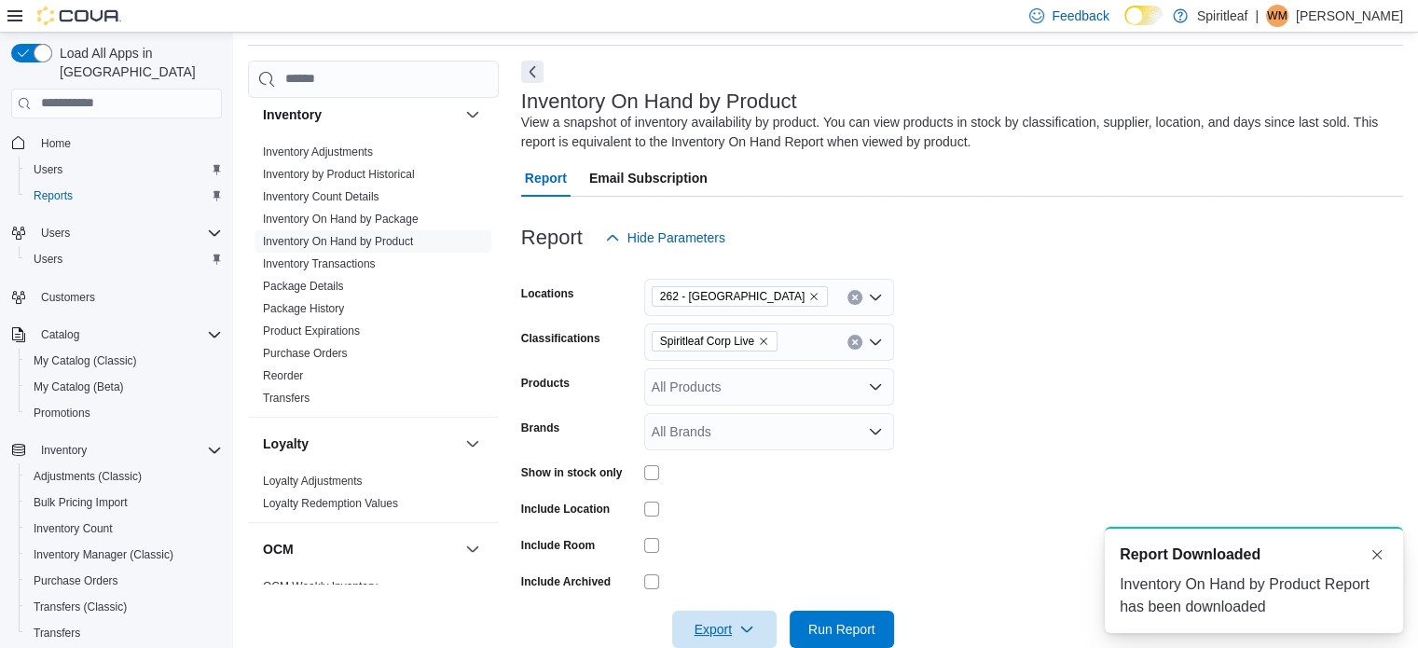
scroll to position [0, 0]
